Goal: Task Accomplishment & Management: Manage account settings

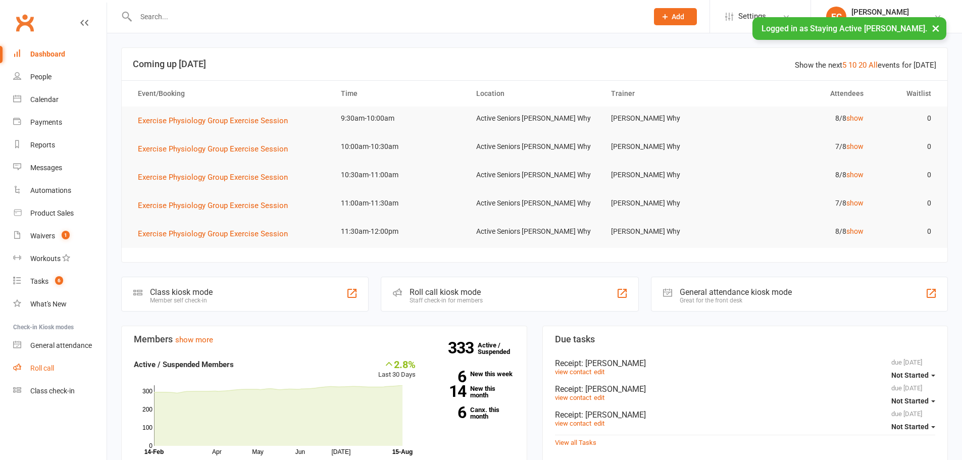
click at [53, 369] on div "Roll call" at bounding box center [42, 368] width 24 height 8
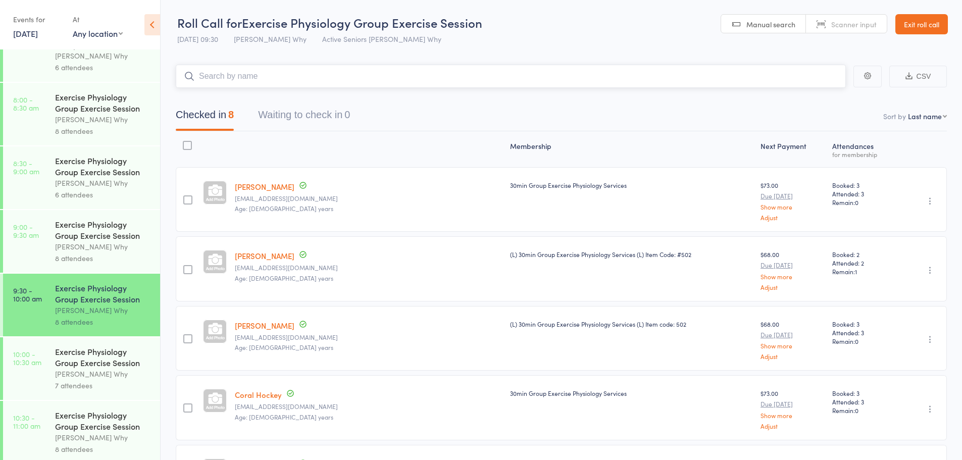
scroll to position [303, 0]
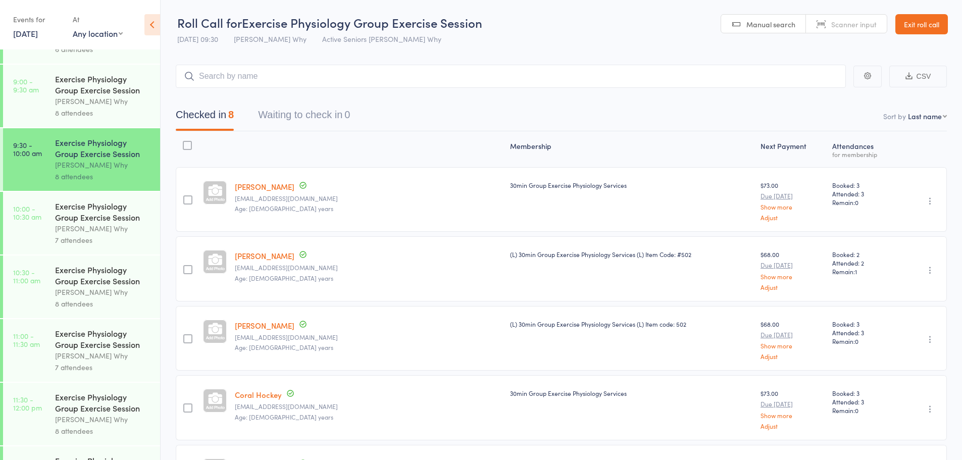
click at [910, 25] on link "Exit roll call" at bounding box center [922, 24] width 53 height 20
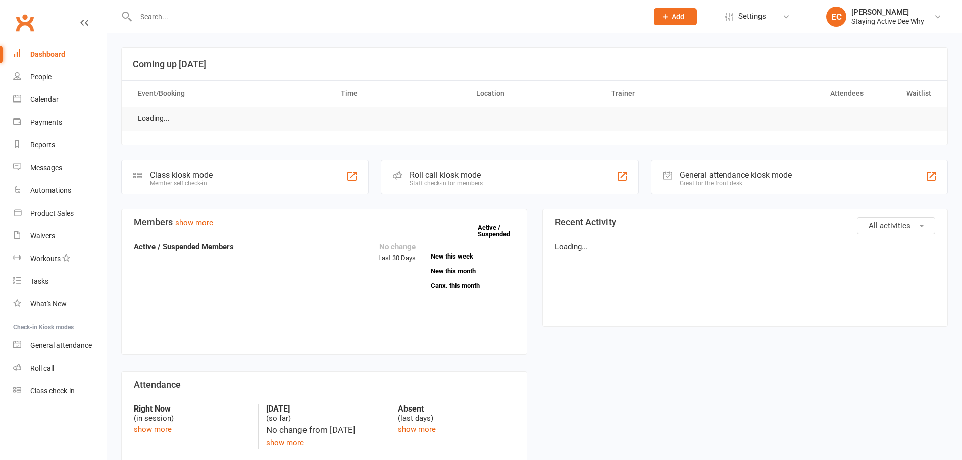
click at [225, 22] on input "text" at bounding box center [387, 17] width 508 height 14
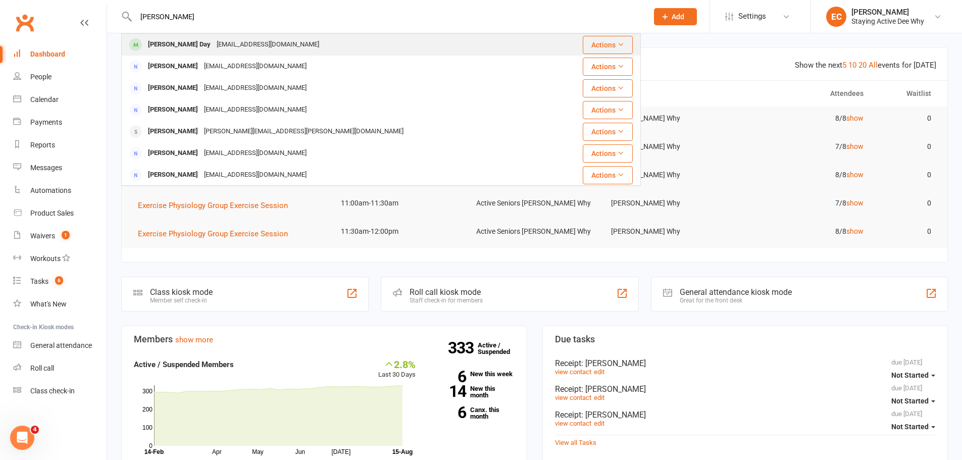
type input "[PERSON_NAME]"
click at [134, 47] on span at bounding box center [135, 44] width 13 height 13
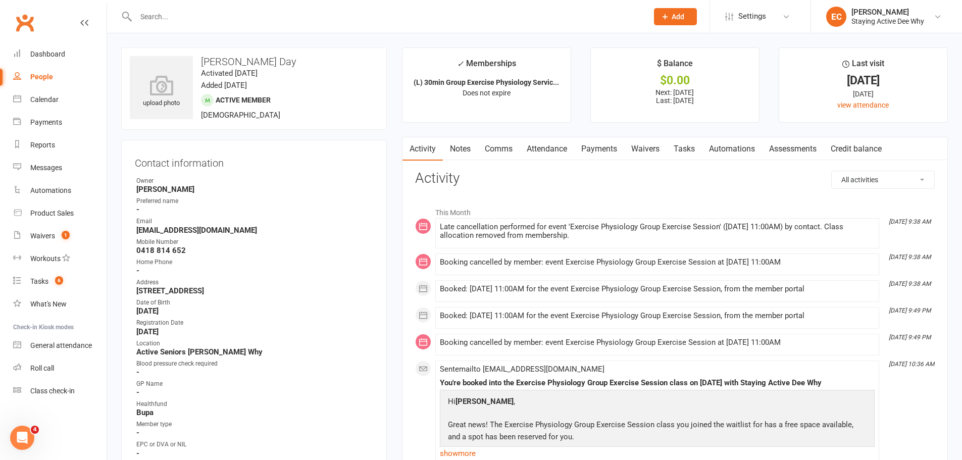
click at [555, 150] on link "Attendance" at bounding box center [547, 148] width 55 height 23
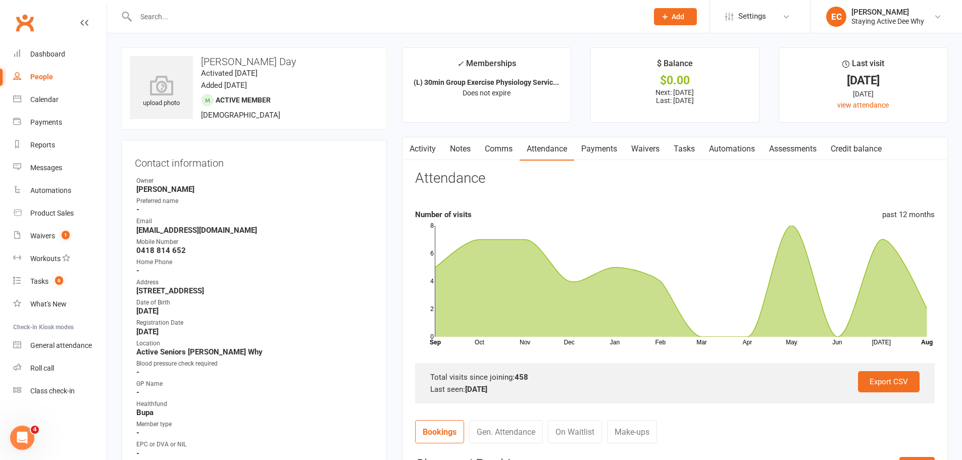
click at [421, 146] on link "Activity" at bounding box center [423, 148] width 40 height 23
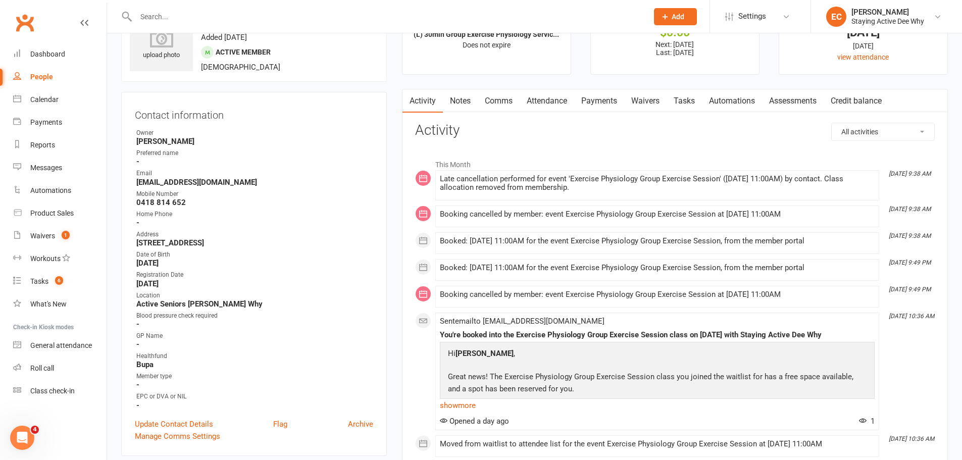
scroll to position [51, 0]
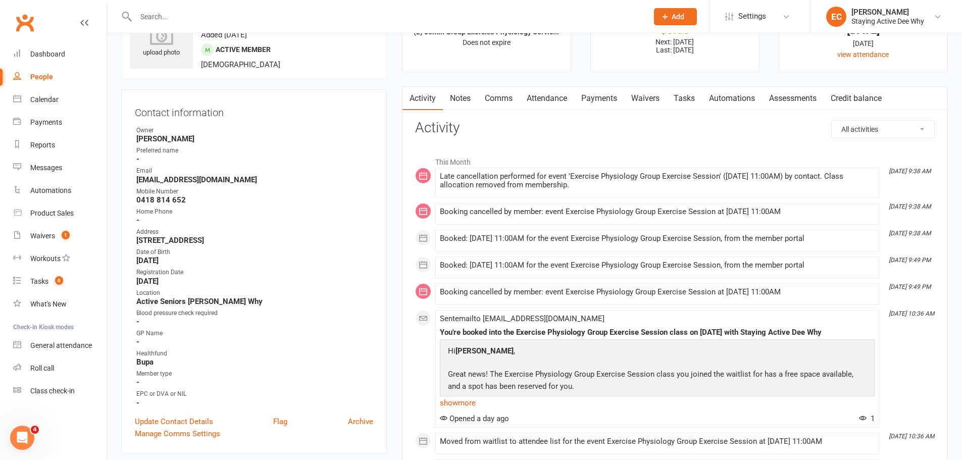
click at [546, 100] on link "Attendance" at bounding box center [547, 98] width 55 height 23
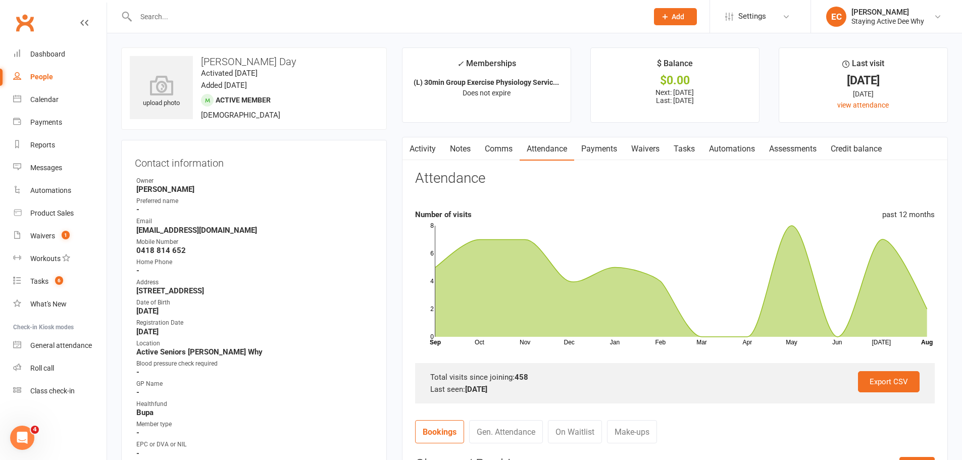
click at [396, 116] on main "✓ Memberships (L) 30min Group Exercise Physiology Servic... Does not expire $ B…" at bounding box center [675, 434] width 561 height 774
click at [29, 235] on link "Waivers 1" at bounding box center [59, 236] width 93 height 23
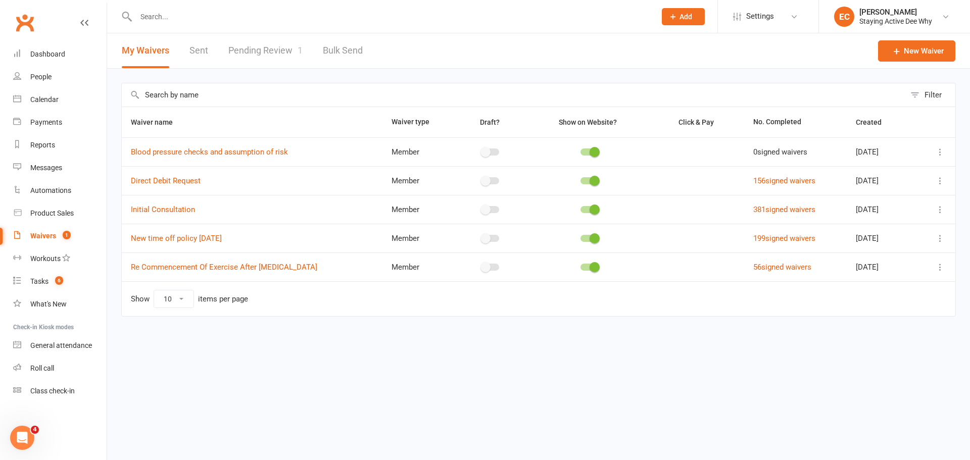
click at [256, 53] on link "Pending Review 1" at bounding box center [265, 50] width 74 height 35
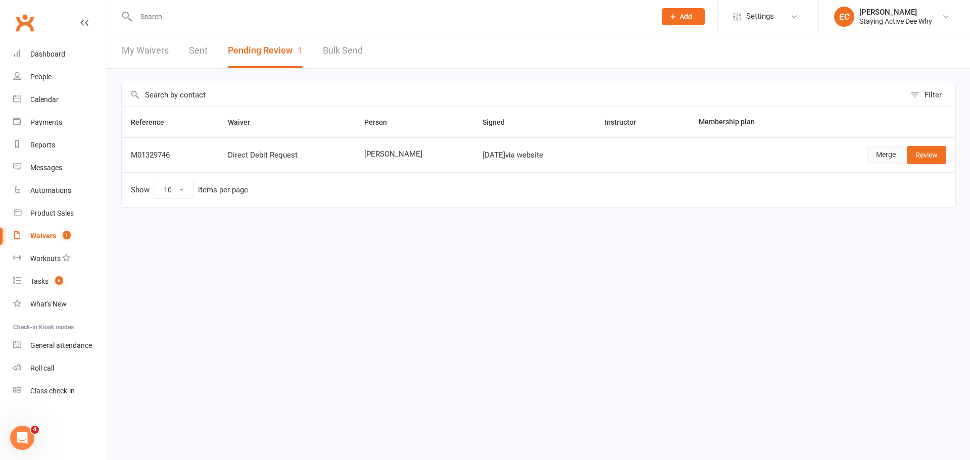
click at [881, 157] on link "Merge" at bounding box center [885, 155] width 37 height 18
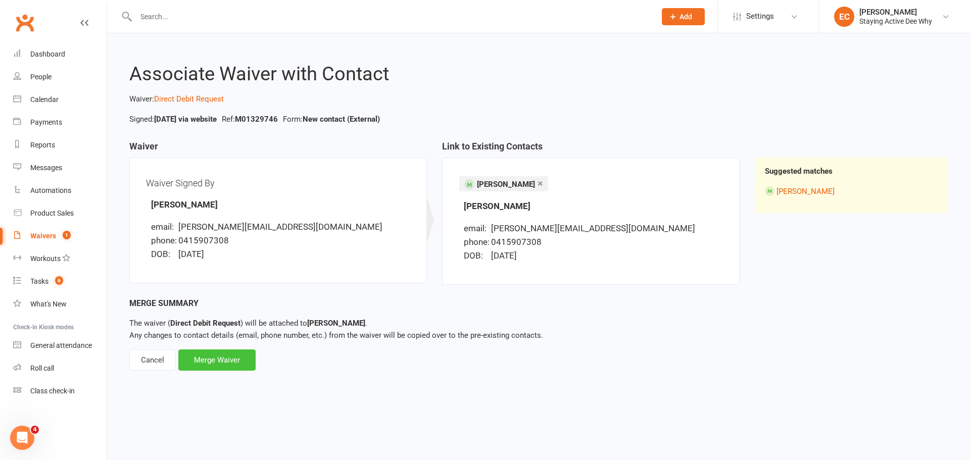
click at [225, 357] on div "Merge Waiver" at bounding box center [216, 360] width 77 height 21
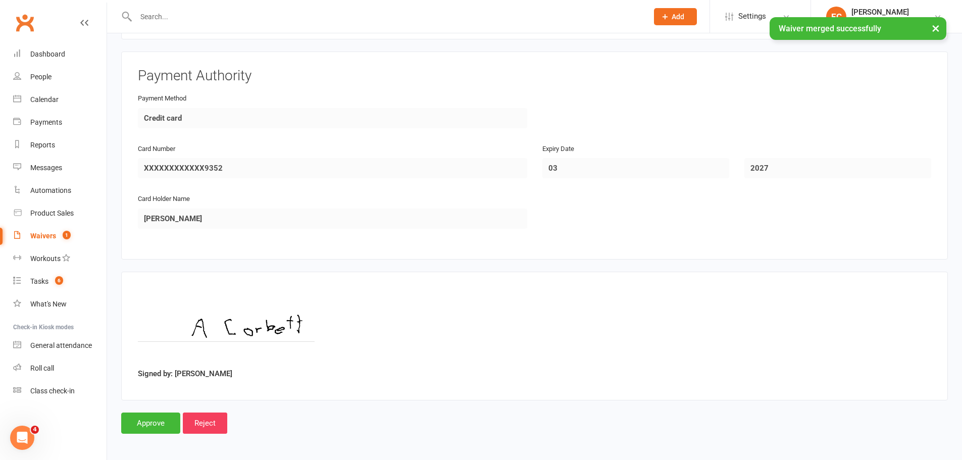
scroll to position [449, 0]
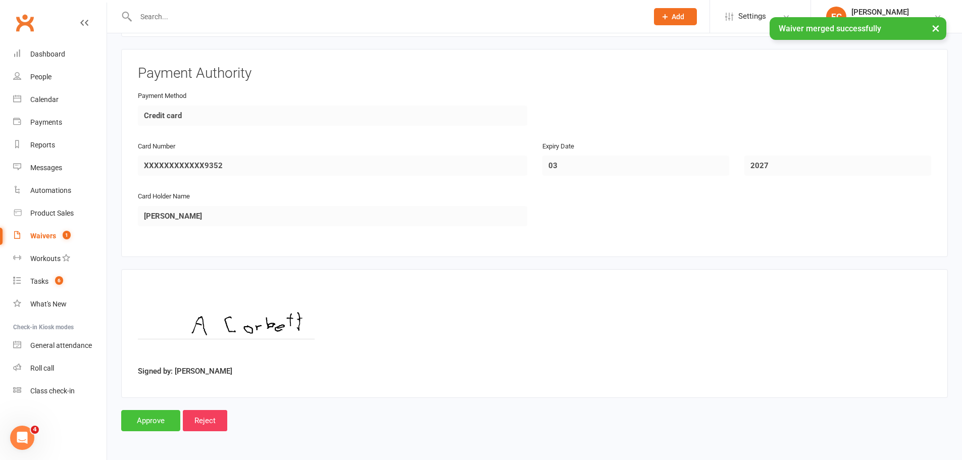
click at [155, 417] on input "Approve" at bounding box center [150, 420] width 59 height 21
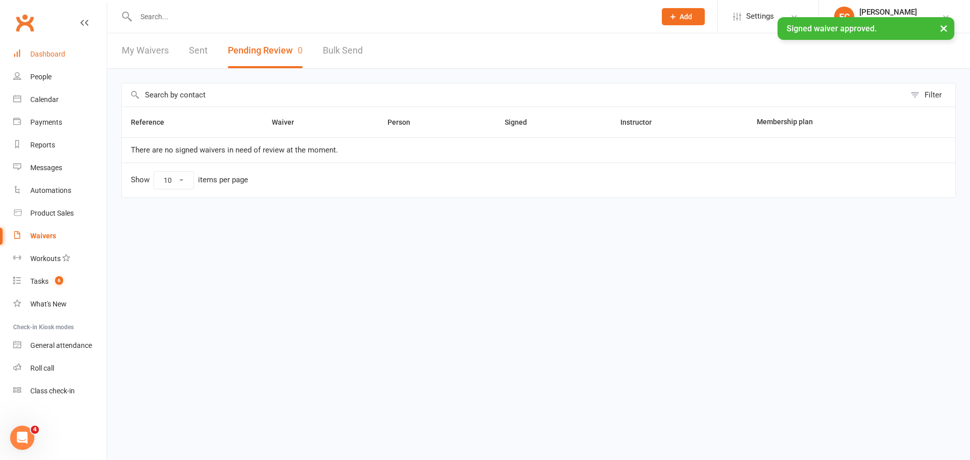
click at [75, 58] on link "Dashboard" at bounding box center [59, 54] width 93 height 23
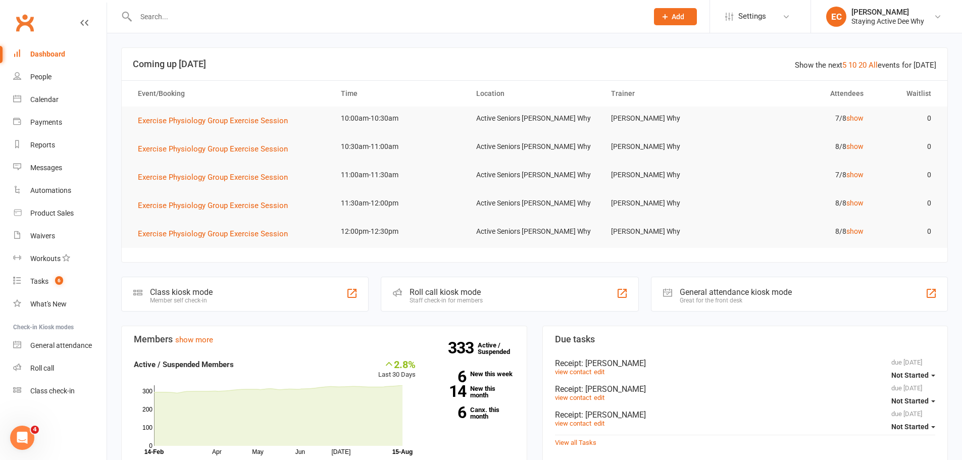
click at [164, 15] on input "text" at bounding box center [387, 17] width 508 height 14
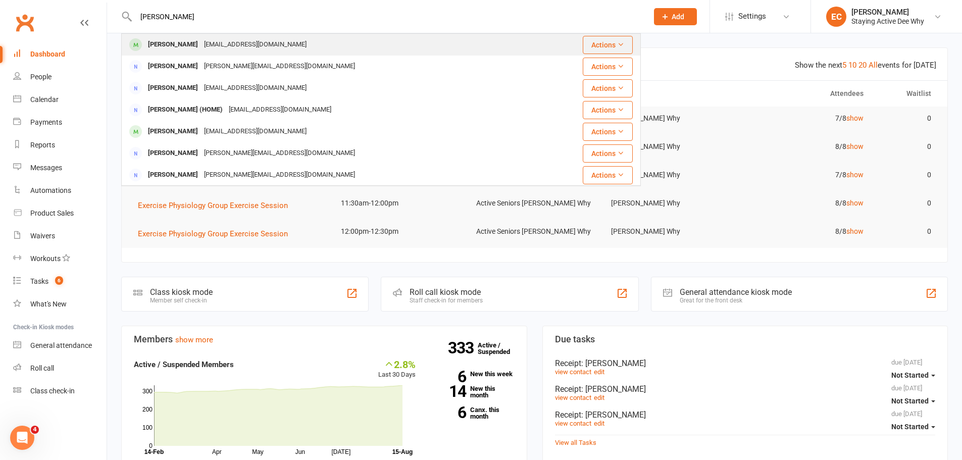
type input "webb"
click at [280, 41] on div "Juliette Webb juliette_webb@yahoo.com" at bounding box center [330, 44] width 417 height 21
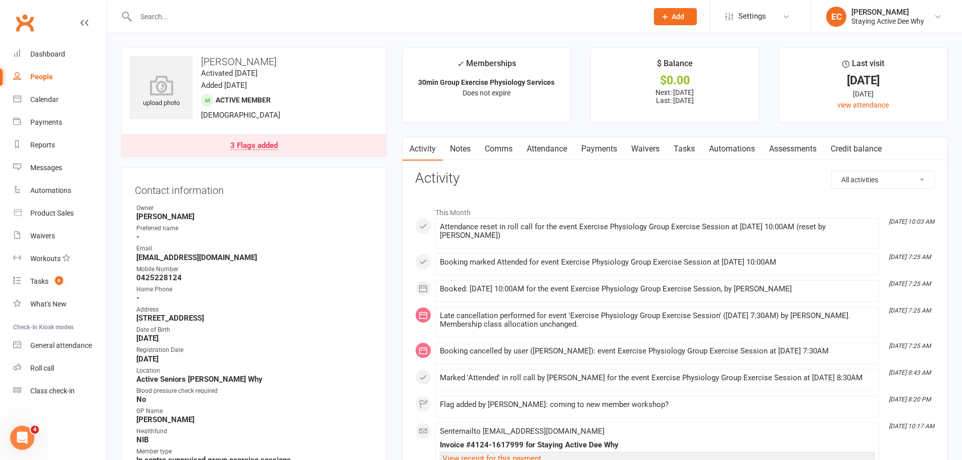
click at [553, 148] on link "Attendance" at bounding box center [547, 148] width 55 height 23
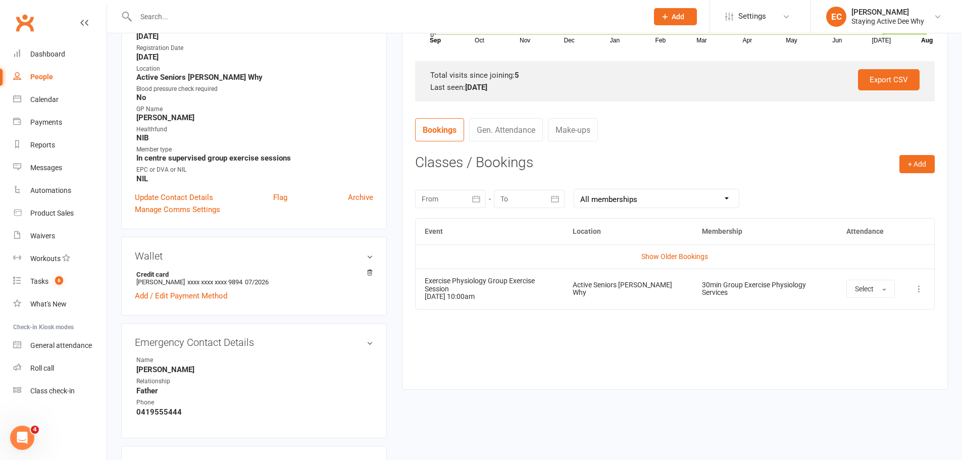
scroll to position [303, 0]
drag, startPoint x: 480, startPoint y: 285, endPoint x: 483, endPoint y: 293, distance: 9.0
click at [483, 293] on td "Exercise Physiology Group Exercise Session 15 Aug 2025 10:00am" at bounding box center [490, 288] width 148 height 40
click at [493, 292] on td "Exercise Physiology Group Exercise Session 15 Aug 2025 10:00am" at bounding box center [490, 288] width 148 height 40
click at [921, 283] on icon at bounding box center [919, 288] width 10 height 10
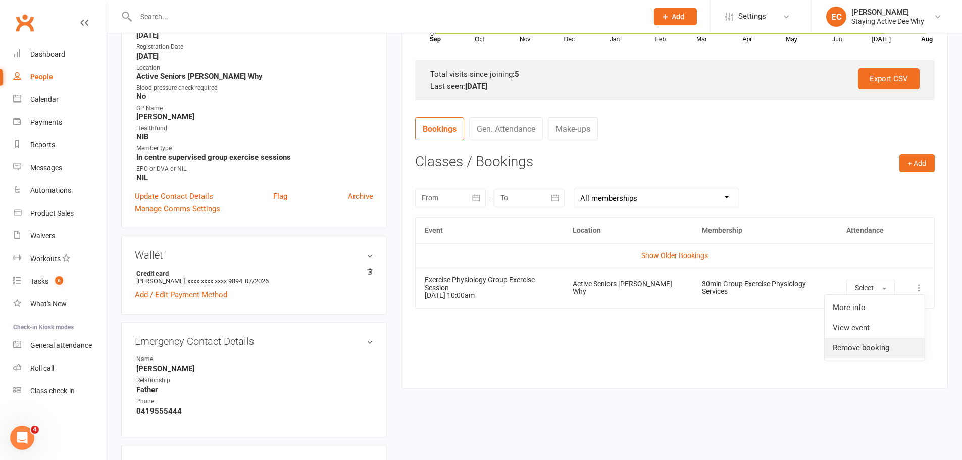
click at [853, 340] on link "Remove booking" at bounding box center [875, 348] width 100 height 20
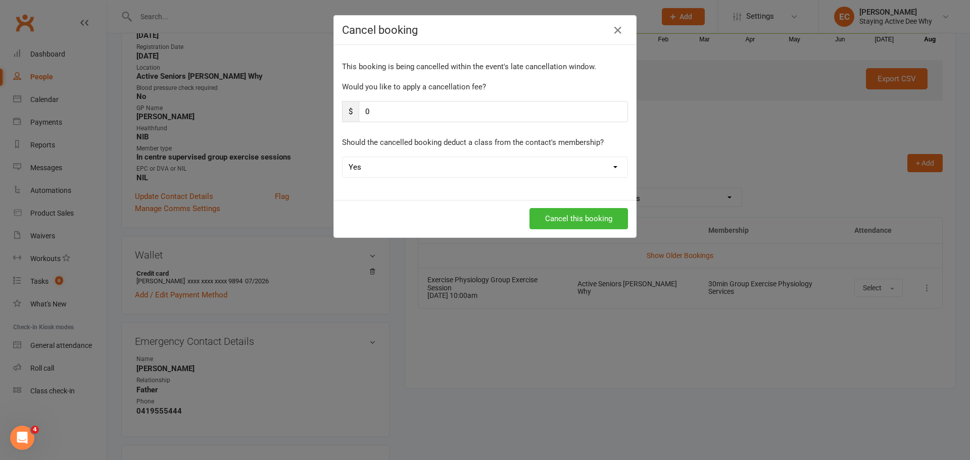
click at [398, 168] on select "Yes No" at bounding box center [484, 167] width 285 height 20
select select "1"
click at [342, 157] on select "Yes No" at bounding box center [484, 167] width 285 height 20
click at [583, 218] on button "Cancel this booking" at bounding box center [578, 218] width 99 height 21
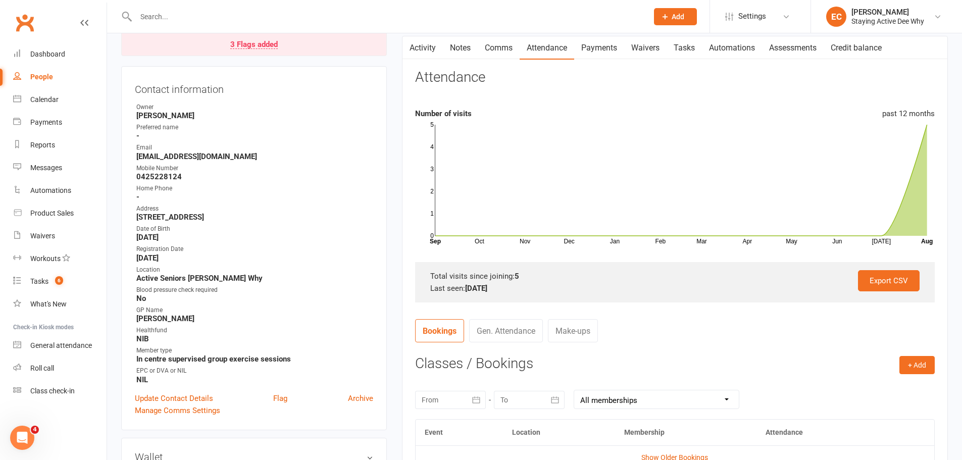
scroll to position [0, 0]
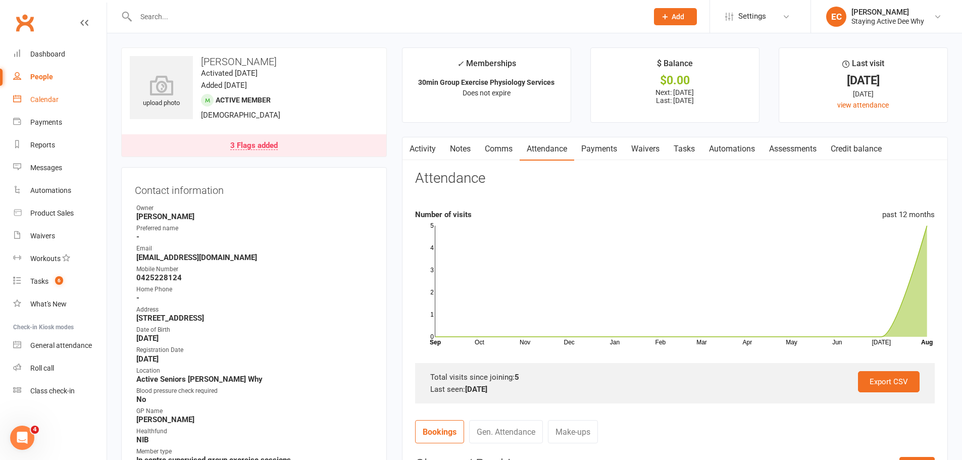
click at [38, 100] on div "Calendar" at bounding box center [44, 99] width 28 height 8
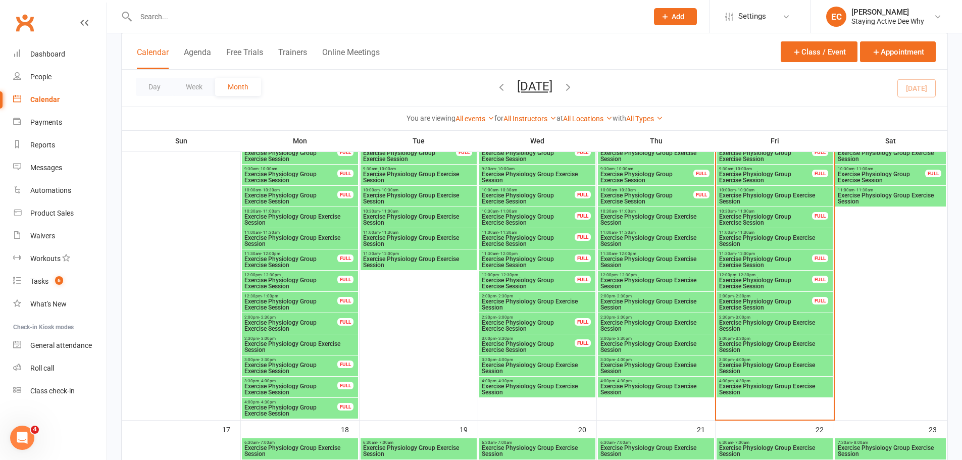
scroll to position [1010, 0]
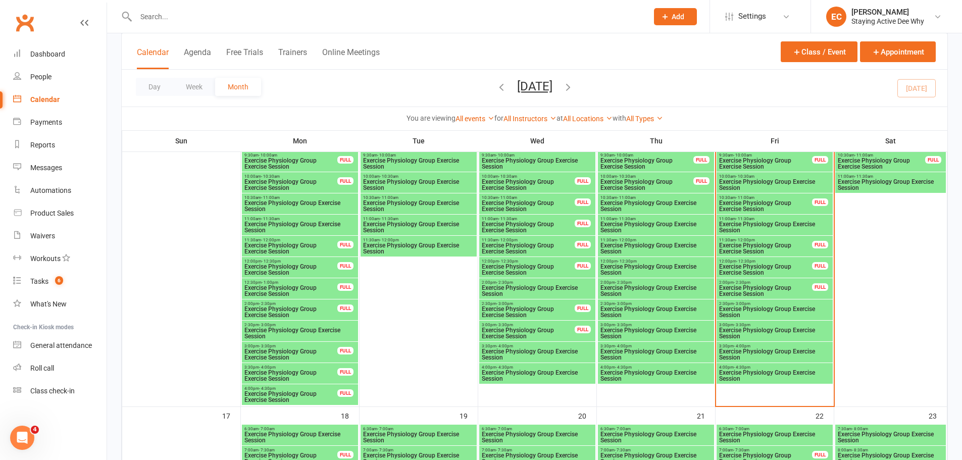
click at [174, 19] on input "text" at bounding box center [387, 17] width 508 height 14
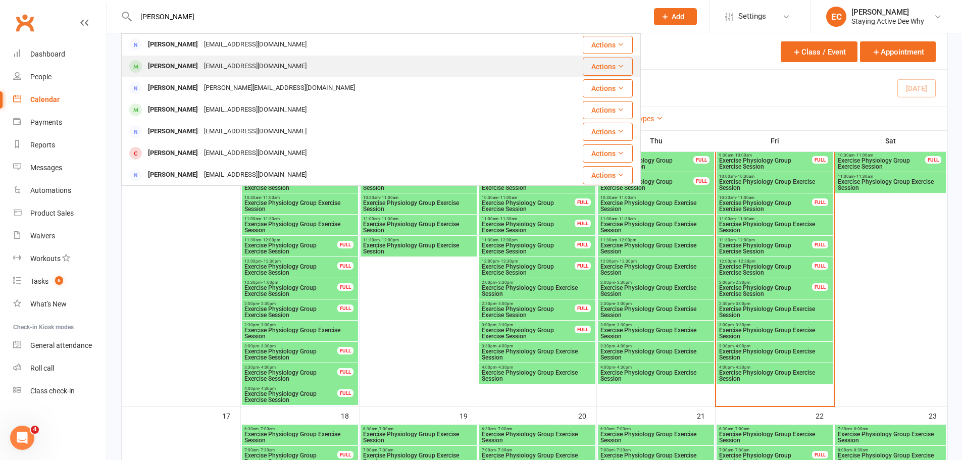
type input "lorraine"
click at [168, 66] on div "Lorraine Rosner" at bounding box center [173, 66] width 56 height 15
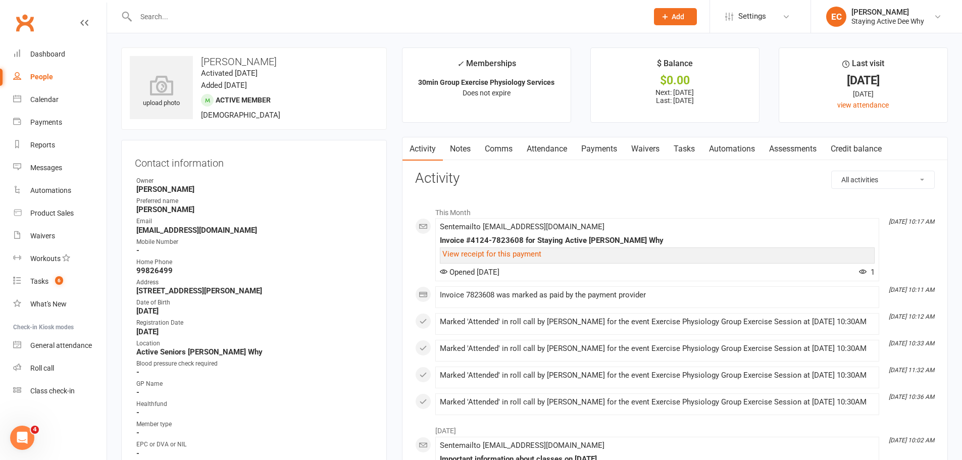
click at [543, 153] on link "Attendance" at bounding box center [547, 148] width 55 height 23
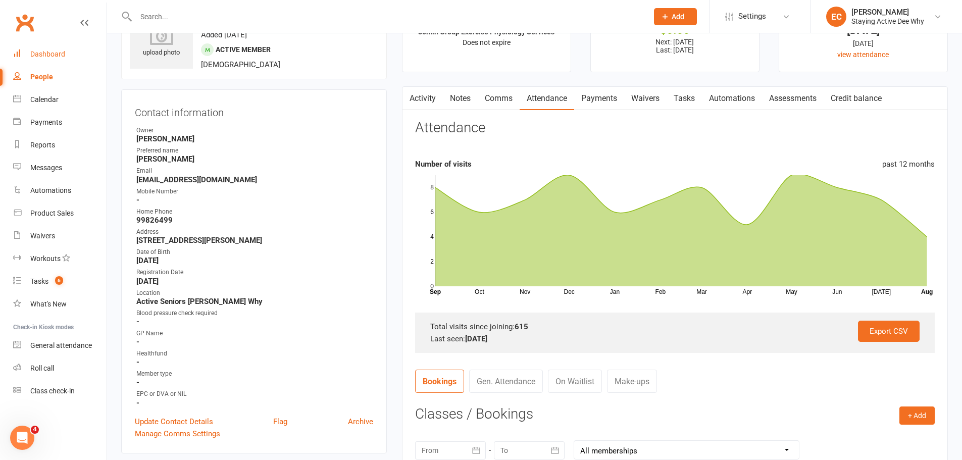
scroll to position [18, 0]
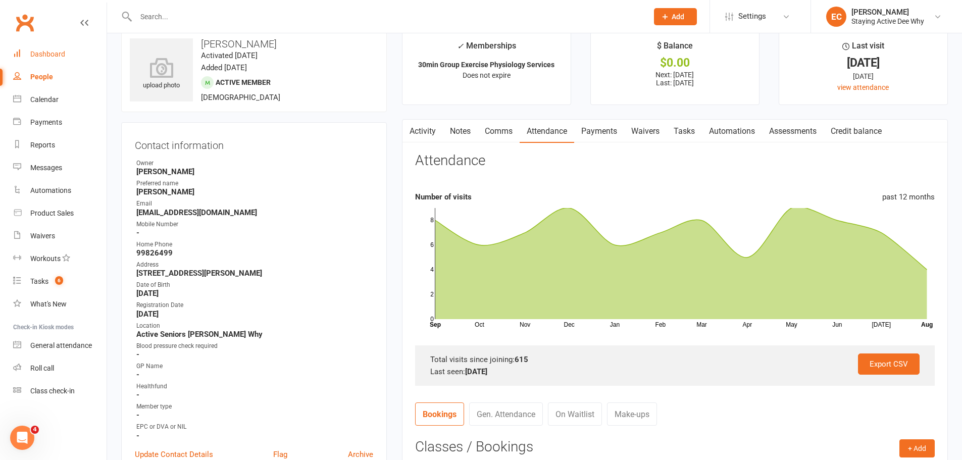
click at [73, 60] on link "Dashboard" at bounding box center [59, 54] width 93 height 23
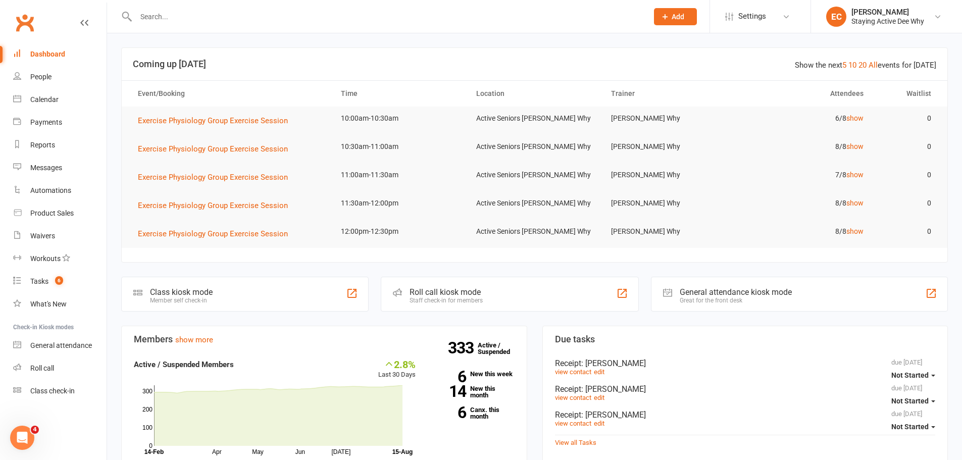
click at [199, 7] on div at bounding box center [381, 16] width 520 height 33
click at [198, 17] on input "text" at bounding box center [387, 17] width 508 height 14
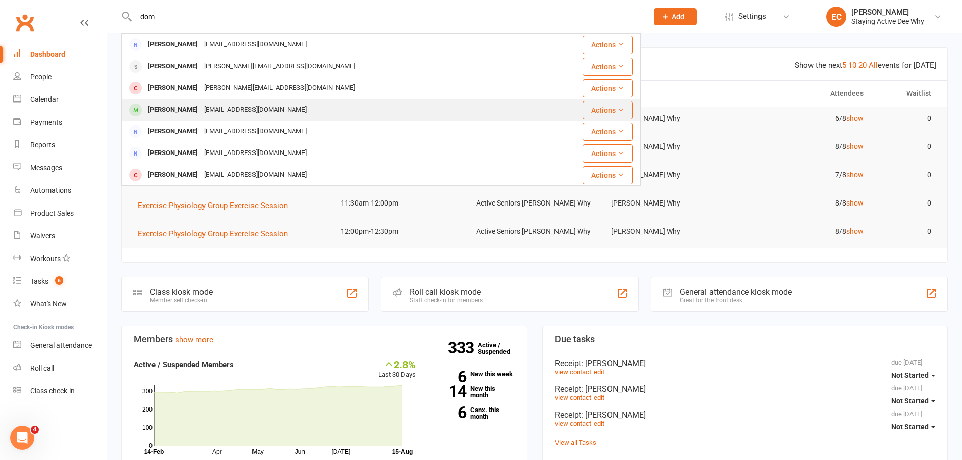
type input "dom"
click at [190, 108] on div "Domenico Cerneaz" at bounding box center [173, 110] width 56 height 15
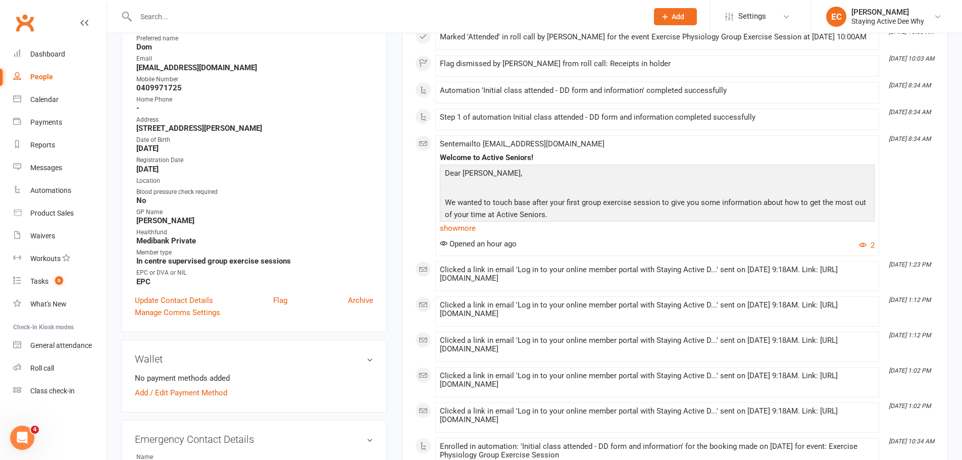
scroll to position [202, 0]
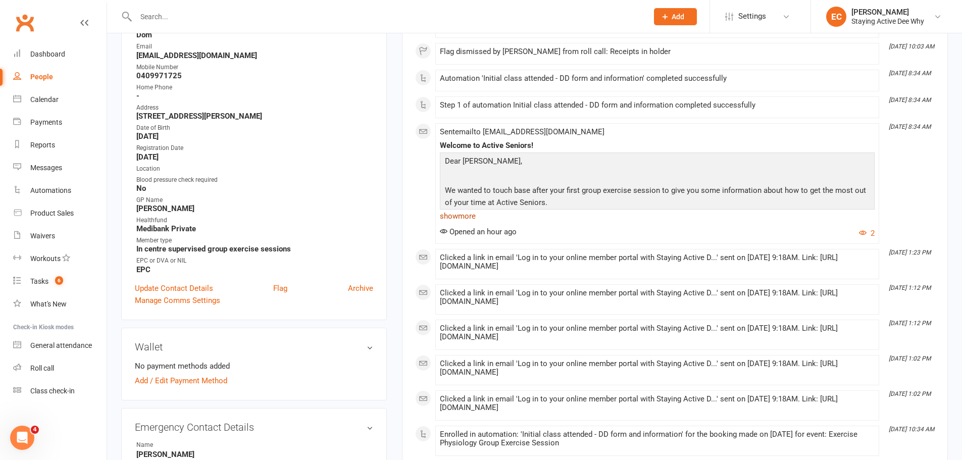
click at [469, 223] on link "show more" at bounding box center [657, 216] width 435 height 14
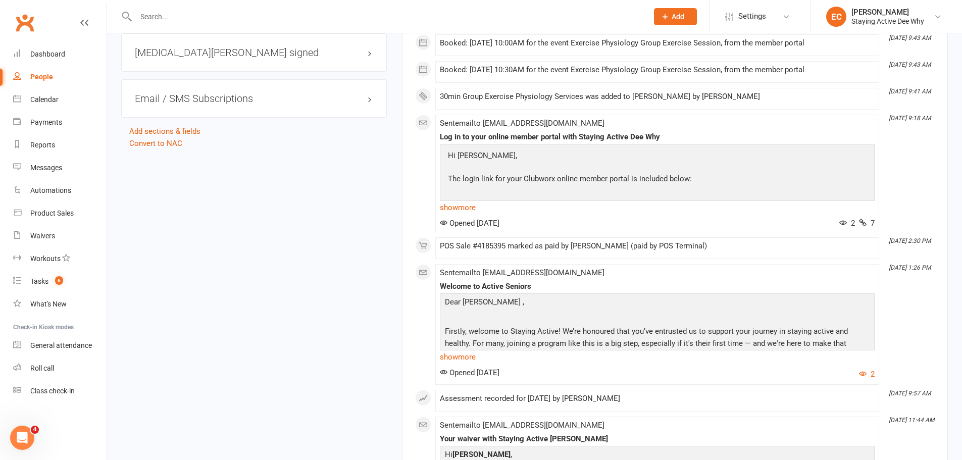
scroll to position [1162, 0]
click at [461, 363] on link "show more" at bounding box center [657, 356] width 435 height 14
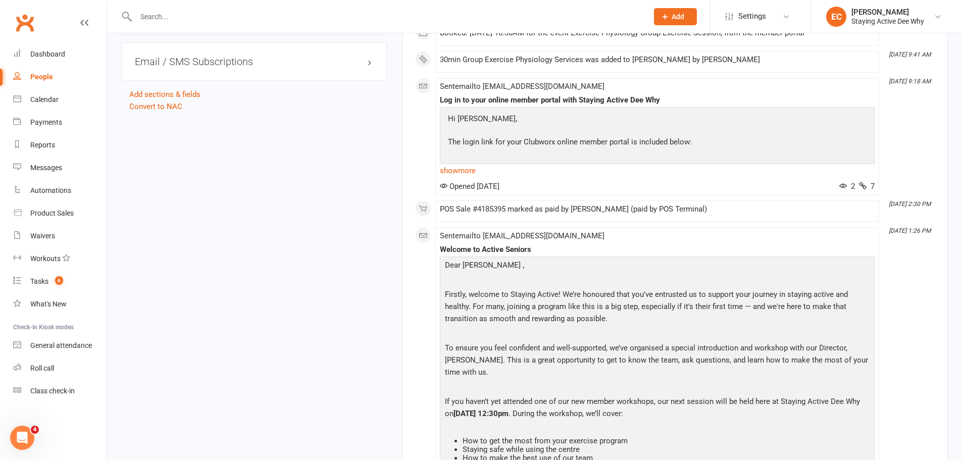
scroll to position [1313, 0]
